Goal: Task Accomplishment & Management: Use online tool/utility

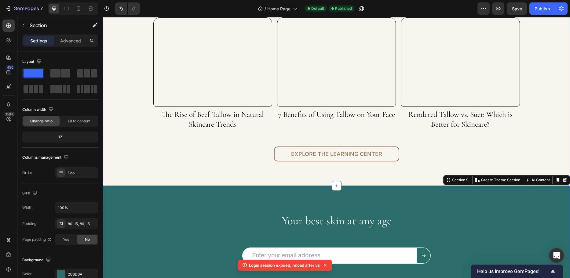
scroll to position [1553, 0]
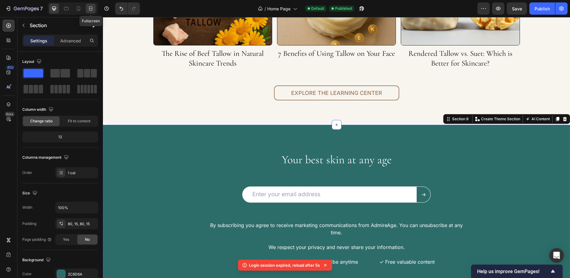
click at [92, 8] on icon at bounding box center [91, 8] width 6 height 6
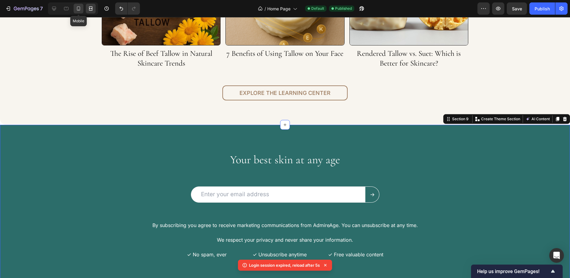
click at [77, 5] on div at bounding box center [79, 9] width 10 height 10
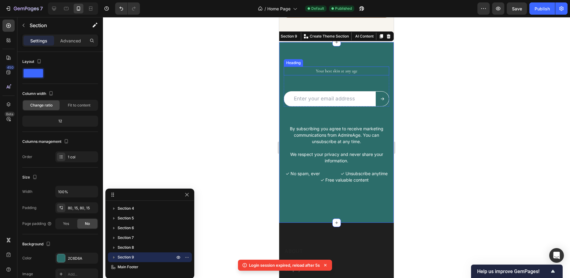
scroll to position [87, 0]
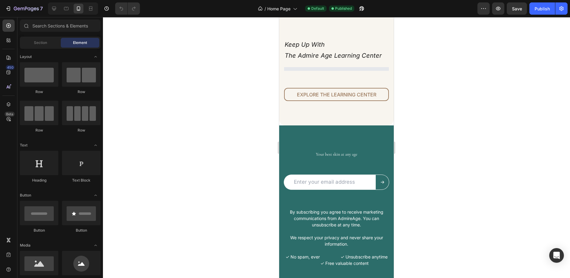
scroll to position [2107, 0]
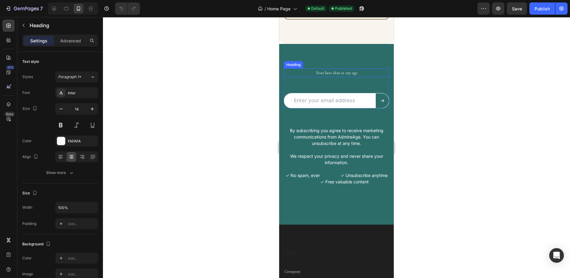
click at [328, 71] on h2 "Your best skin at any age" at bounding box center [336, 72] width 105 height 9
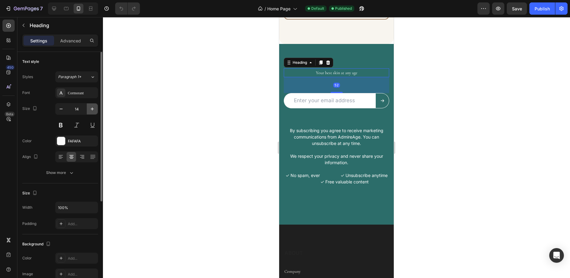
click at [90, 113] on button "button" at bounding box center [92, 109] width 11 height 11
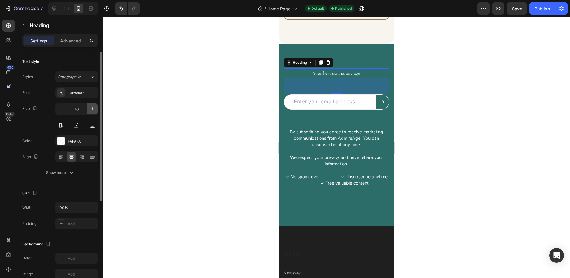
click at [90, 113] on button "button" at bounding box center [92, 109] width 11 height 11
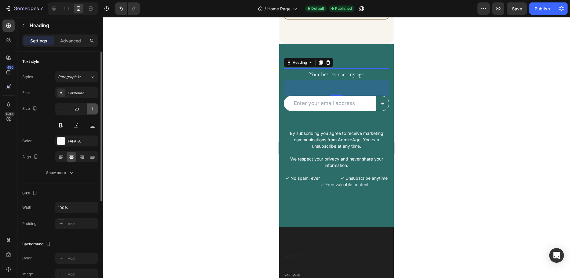
click at [90, 113] on button "button" at bounding box center [92, 109] width 11 height 11
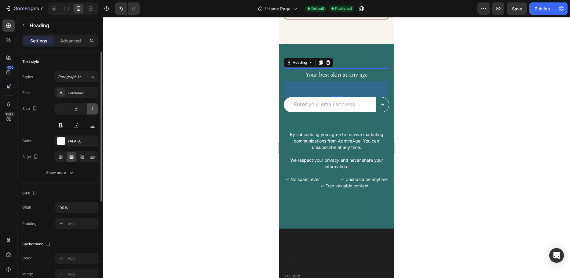
click at [91, 113] on button "button" at bounding box center [92, 109] width 11 height 11
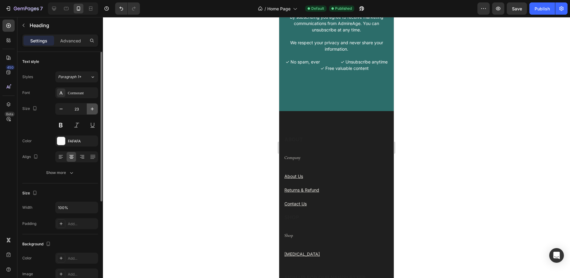
click at [91, 113] on button "button" at bounding box center [92, 109] width 11 height 11
type input "24"
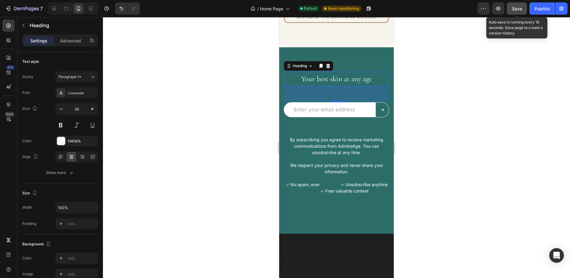
click at [515, 8] on span "Save" at bounding box center [517, 8] width 10 height 5
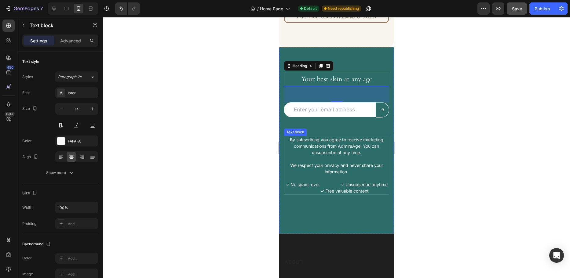
click at [319, 149] on p "By subscribing you agree to receive marketing communications from AdmireAge. Yo…" at bounding box center [336, 145] width 104 height 19
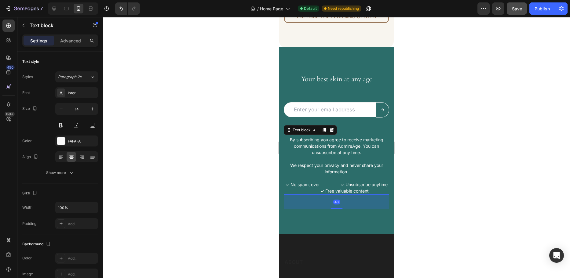
click at [341, 181] on p "✓ No spam, ever ✓ Unsubscribe anytime ✓ Free valuable content" at bounding box center [336, 187] width 104 height 13
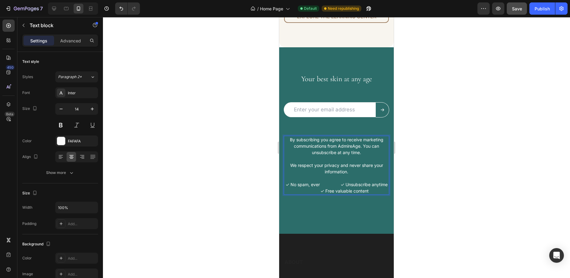
click at [346, 181] on p "✓ No spam, ever ✓ Unsubscribe anytime ✓ Free valuable content" at bounding box center [336, 187] width 104 height 13
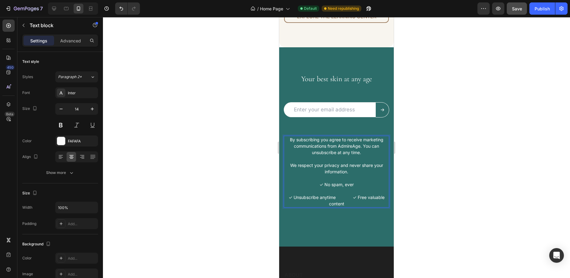
click at [350, 195] on p "✓ Unsubscribe anytime ✓ Free valuable content" at bounding box center [336, 200] width 104 height 13
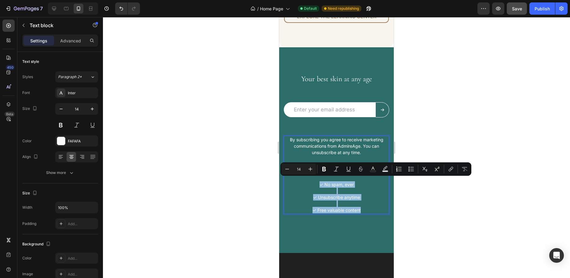
drag, startPoint x: 304, startPoint y: 180, endPoint x: 358, endPoint y: 208, distance: 61.3
click at [358, 208] on div "By subscribing you agree to receive marketing communications from AdmireAge. Yo…" at bounding box center [336, 175] width 105 height 78
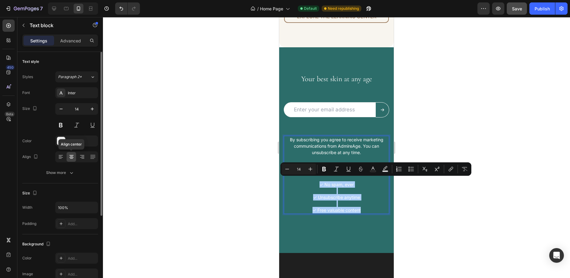
click at [72, 156] on icon at bounding box center [71, 156] width 3 height 1
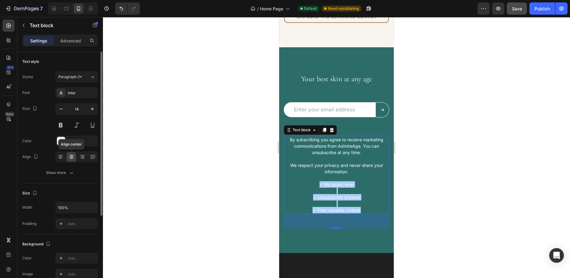
click at [72, 156] on icon at bounding box center [71, 156] width 3 height 1
click at [57, 158] on div at bounding box center [60, 157] width 9 height 10
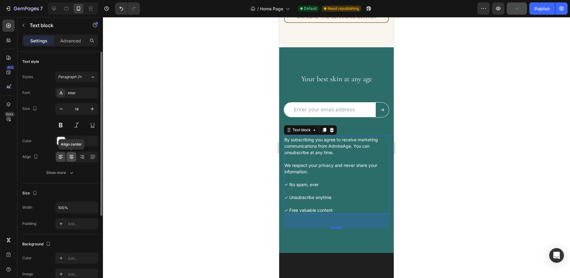
click at [71, 158] on icon at bounding box center [71, 157] width 4 height 1
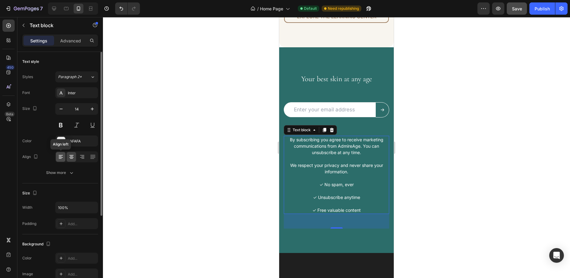
click at [58, 158] on icon at bounding box center [61, 157] width 6 height 6
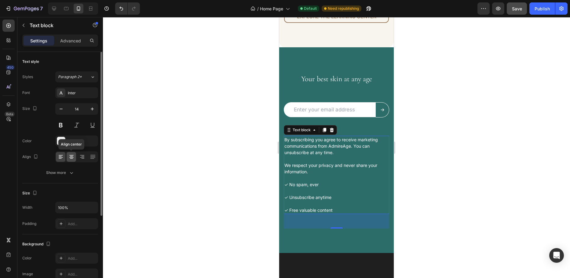
click at [69, 159] on icon at bounding box center [71, 157] width 6 height 6
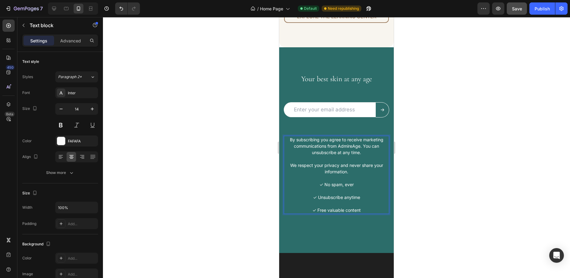
drag, startPoint x: 306, startPoint y: 180, endPoint x: 306, endPoint y: 185, distance: 5.5
click at [306, 181] on p "✓ No spam, ever" at bounding box center [336, 184] width 104 height 6
click at [300, 194] on p "✓ Unsubscribe anytime" at bounding box center [336, 197] width 104 height 6
click at [306, 207] on p "✓ Free valuable content" at bounding box center [336, 210] width 104 height 6
click at [298, 201] on p "Rich Text Editor. Editing area: main" at bounding box center [336, 204] width 104 height 6
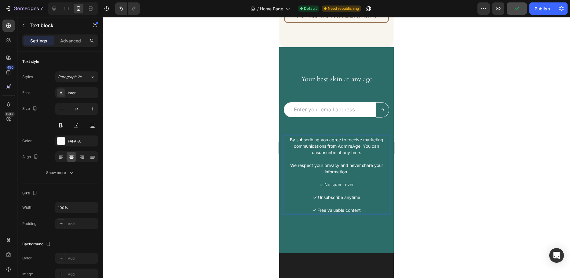
click at [257, 187] on div at bounding box center [336, 147] width 467 height 261
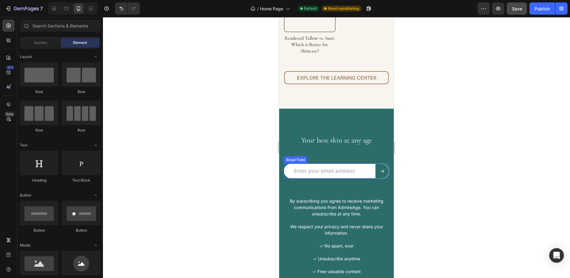
scroll to position [2165, 0]
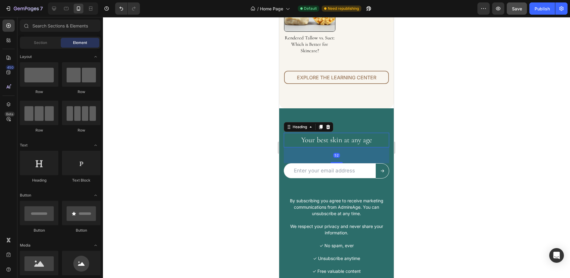
click at [324, 137] on h2 "Your best skin at any age" at bounding box center [336, 140] width 105 height 14
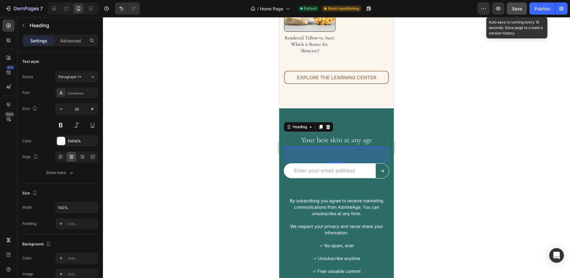
click at [522, 11] on span "Save" at bounding box center [517, 8] width 10 height 5
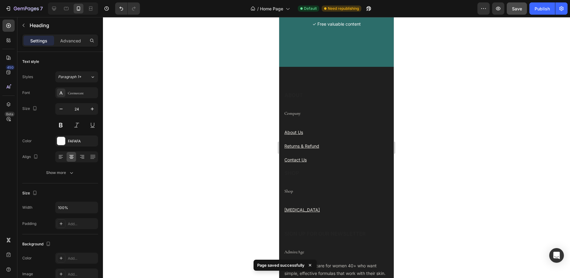
scroll to position [2409, 0]
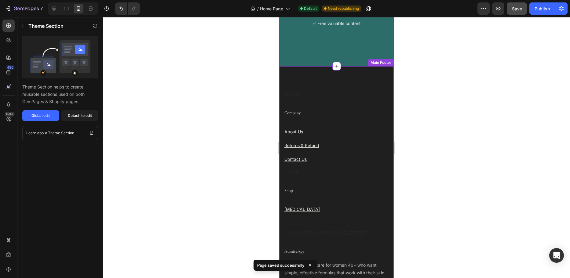
click at [292, 115] on p "Company" at bounding box center [336, 113] width 104 height 8
click at [292, 113] on p "Company" at bounding box center [336, 113] width 104 height 8
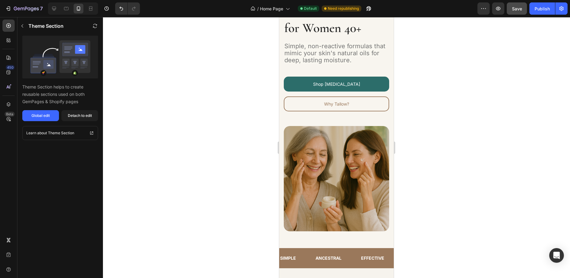
scroll to position [0, 0]
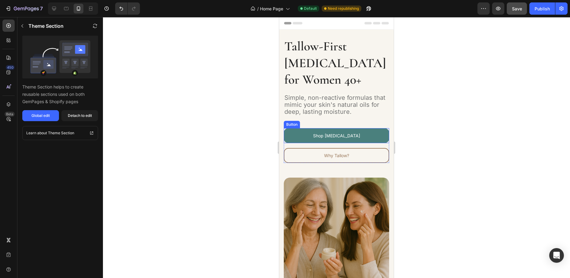
click at [293, 137] on link "Shop [MEDICAL_DATA]" at bounding box center [336, 135] width 105 height 15
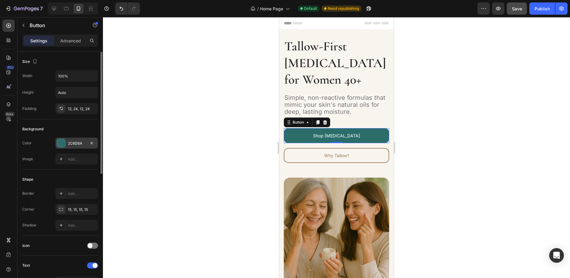
click at [58, 143] on div at bounding box center [61, 143] width 8 height 8
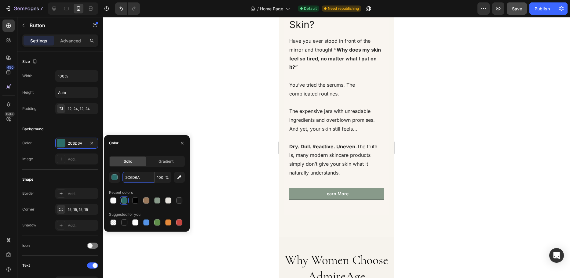
scroll to position [1130, 0]
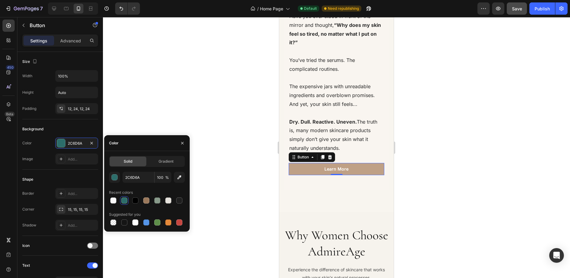
click at [297, 167] on link "Learn More" at bounding box center [337, 169] width 96 height 12
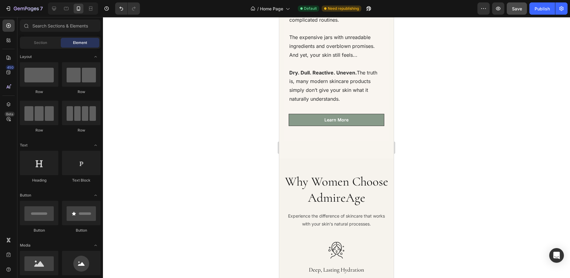
scroll to position [1132, 0]
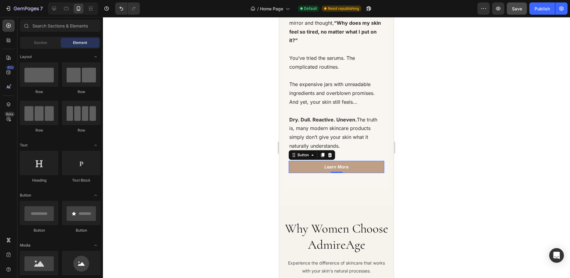
click at [298, 164] on link "Learn More" at bounding box center [337, 167] width 96 height 12
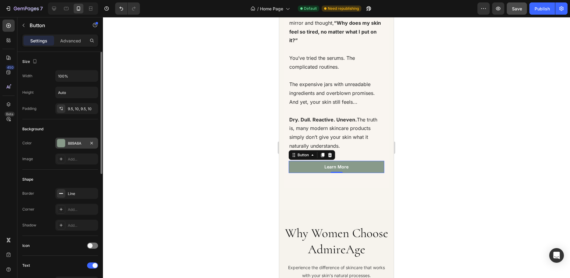
click at [62, 143] on div at bounding box center [61, 143] width 8 height 8
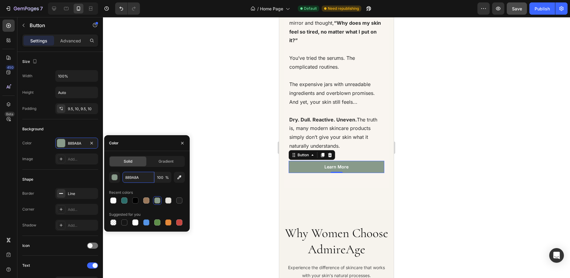
paste input "2C6D6"
type input "2C6D6A"
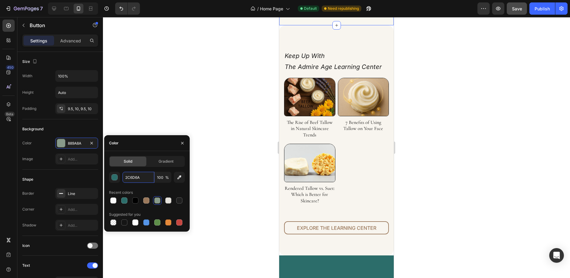
scroll to position [1987, 0]
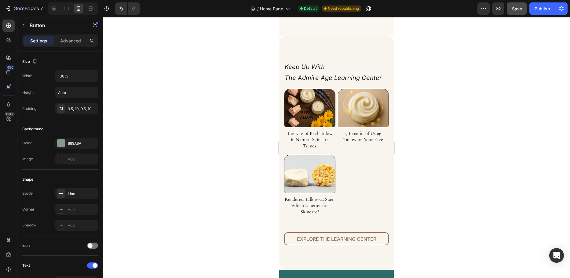
click at [71, 142] on div "889A8A" at bounding box center [77, 143] width 18 height 5
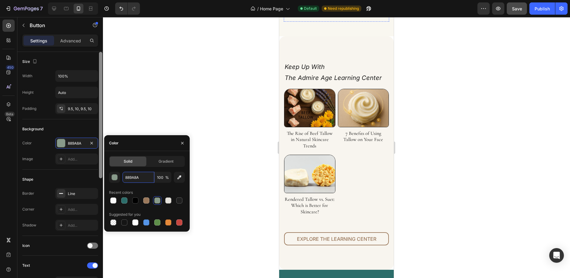
paste input "2C6D6"
type input "2C6D6A"
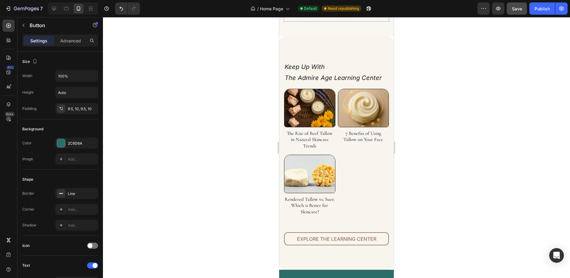
click at [249, 142] on div at bounding box center [336, 147] width 467 height 261
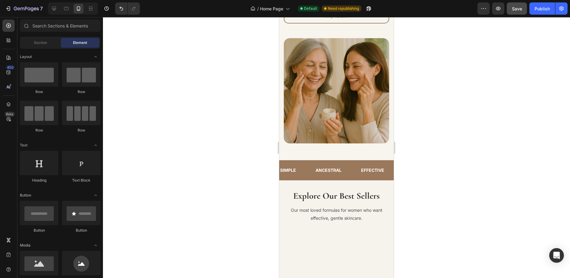
scroll to position [0, 0]
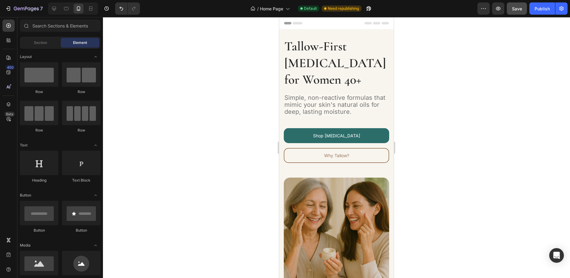
drag, startPoint x: 390, startPoint y: 170, endPoint x: 662, endPoint y: 27, distance: 306.9
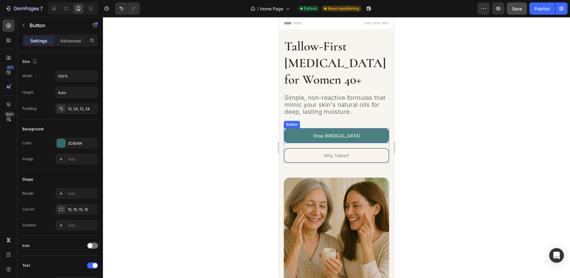
click at [298, 137] on link "Shop [MEDICAL_DATA]" at bounding box center [336, 135] width 105 height 15
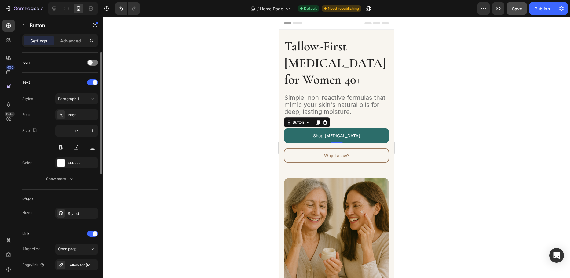
scroll to position [214, 0]
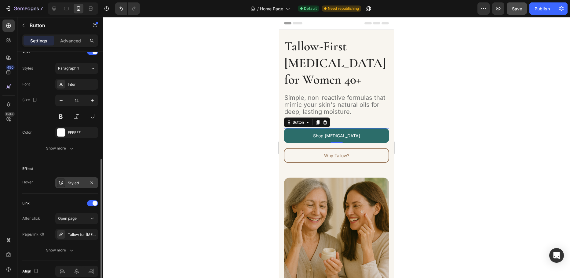
click at [77, 184] on div "Styled" at bounding box center [77, 182] width 18 height 5
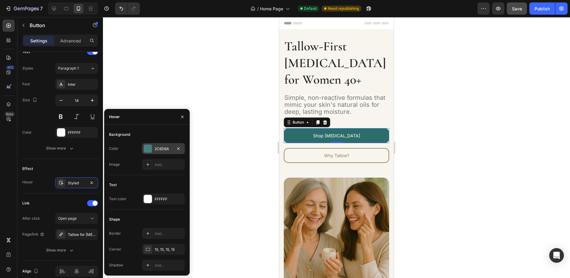
click at [161, 147] on div "2C6D6A" at bounding box center [164, 148] width 18 height 5
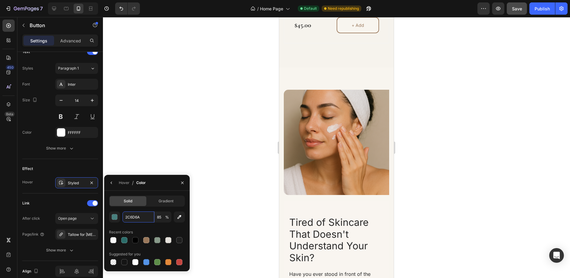
scroll to position [1069, 0]
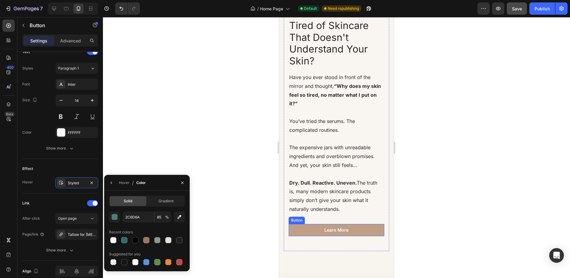
click at [300, 227] on link "Learn More" at bounding box center [337, 230] width 96 height 12
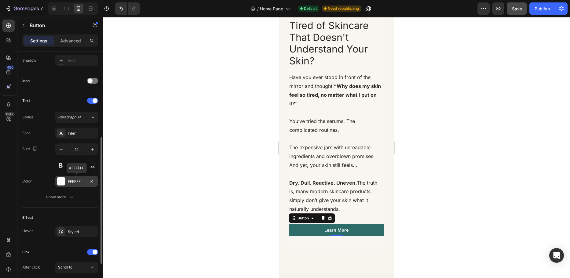
scroll to position [226, 0]
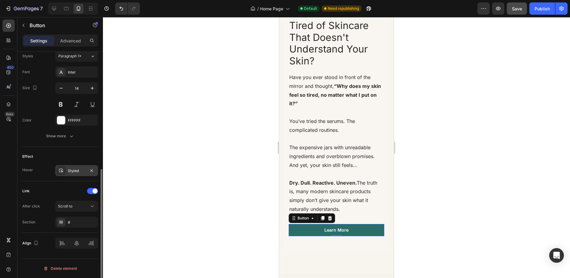
click at [79, 173] on div "Styled" at bounding box center [77, 170] width 18 height 5
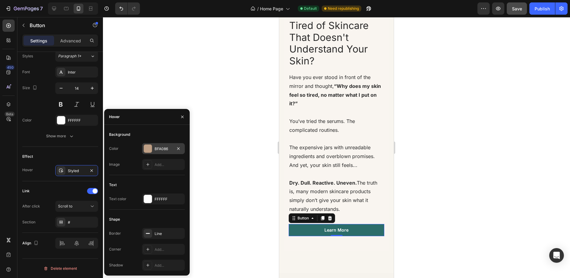
click at [157, 149] on div "BFA086" at bounding box center [164, 148] width 18 height 5
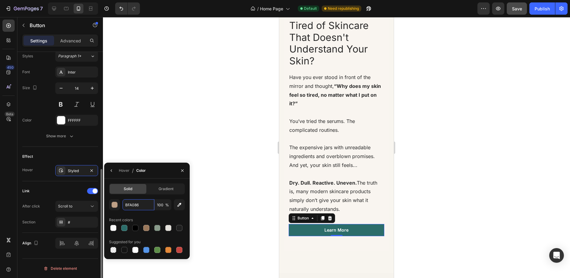
paste input "2C6D6A"
type input "2C6D6A"
click at [158, 207] on input "100" at bounding box center [163, 204] width 17 height 11
type input "85"
click at [155, 171] on div "Hover / Color" at bounding box center [147, 171] width 86 height 16
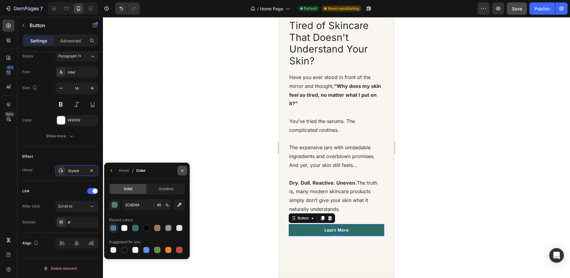
click at [183, 170] on icon "button" at bounding box center [182, 170] width 2 height 2
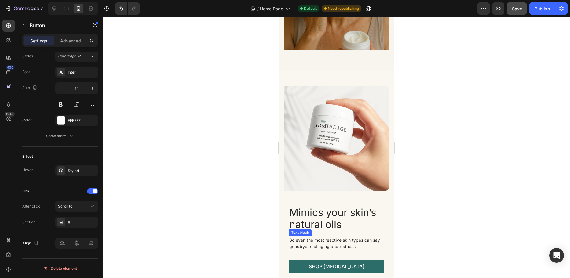
scroll to position [1954, 0]
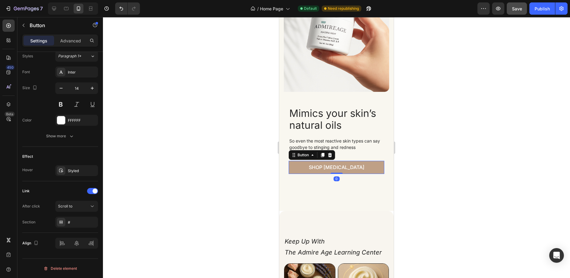
click at [293, 166] on link "Shop [MEDICAL_DATA]" at bounding box center [337, 167] width 96 height 13
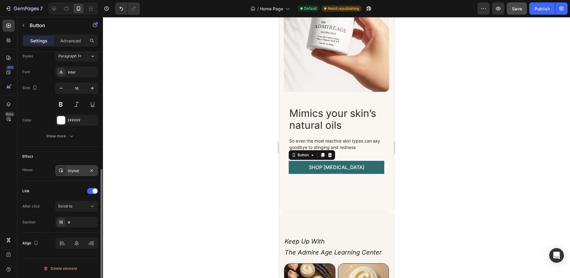
click at [75, 171] on div "Styled" at bounding box center [77, 170] width 18 height 5
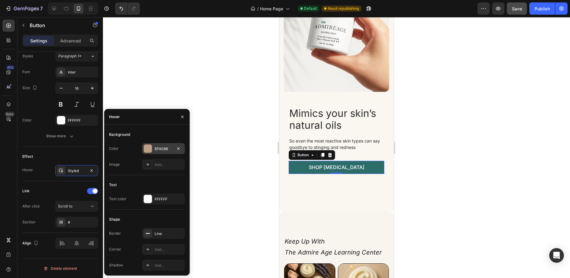
click at [160, 150] on div "BFA086" at bounding box center [164, 148] width 18 height 5
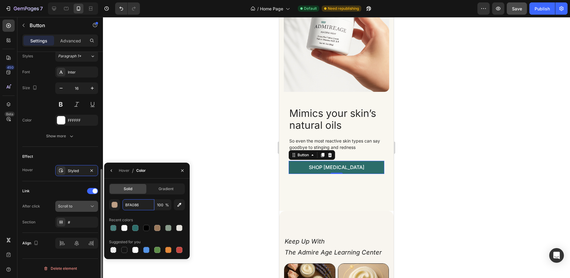
paste input "2C6D6A"
type input "2C6D6A"
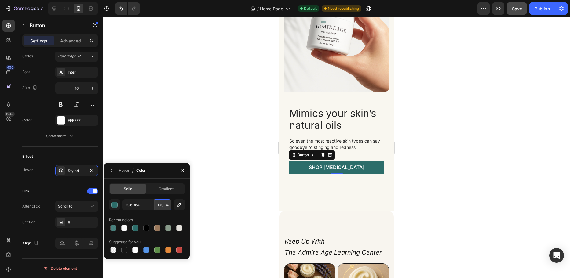
click at [162, 204] on input "100" at bounding box center [163, 204] width 17 height 11
type input "85"
click at [161, 168] on div "Hover / Color" at bounding box center [147, 171] width 86 height 16
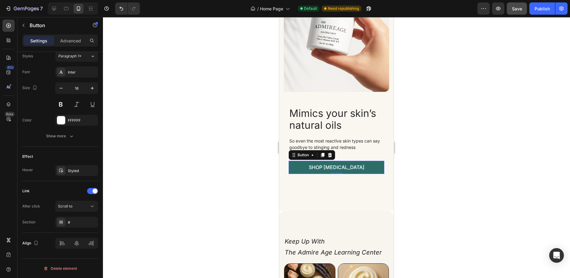
click at [201, 149] on div at bounding box center [336, 147] width 467 height 261
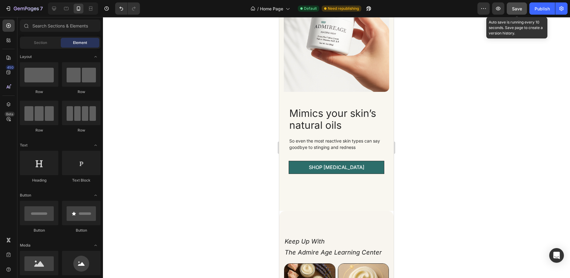
click at [520, 10] on span "Save" at bounding box center [517, 8] width 10 height 5
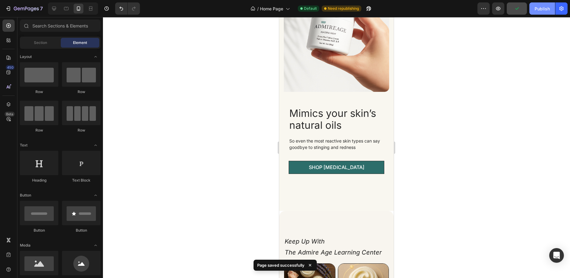
click at [541, 10] on div "Publish" at bounding box center [541, 8] width 15 height 6
